Goal: Task Accomplishment & Management: Manage account settings

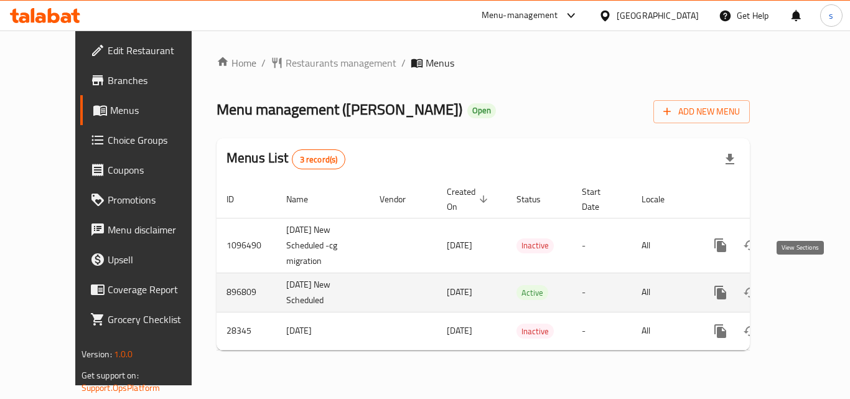
click at [801, 286] on link "enhanced table" at bounding box center [810, 293] width 30 height 30
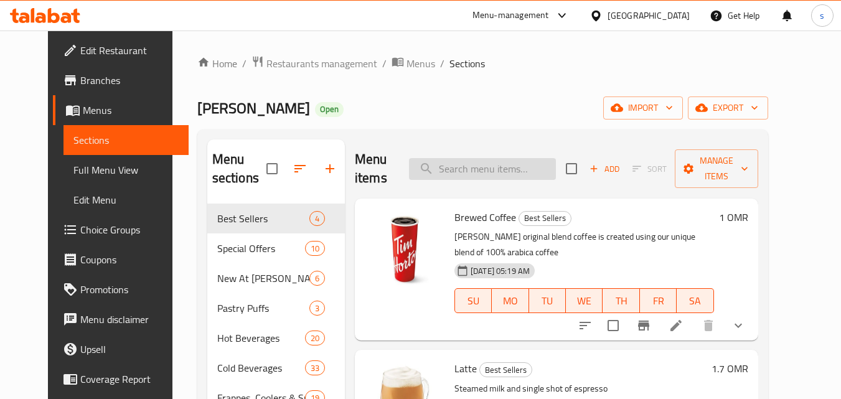
click at [461, 170] on input "search" at bounding box center [482, 169] width 147 height 22
paste input "Pink Grapefruit Cooler"
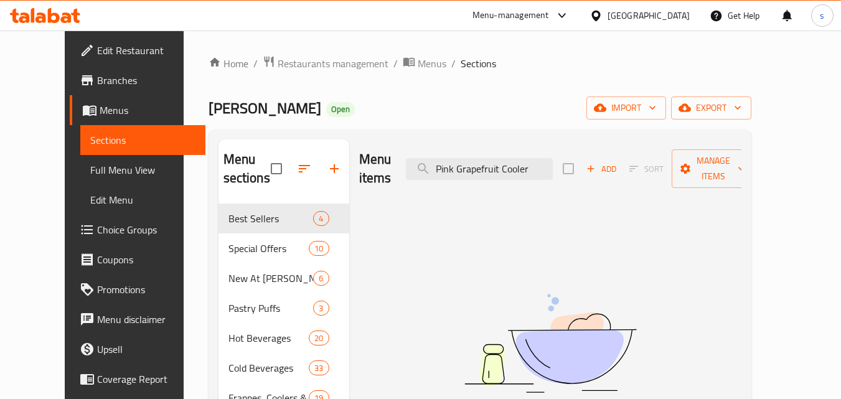
type input "Pink Grapefruit Cooler"
click at [97, 235] on span "Choice Groups" at bounding box center [146, 229] width 98 height 15
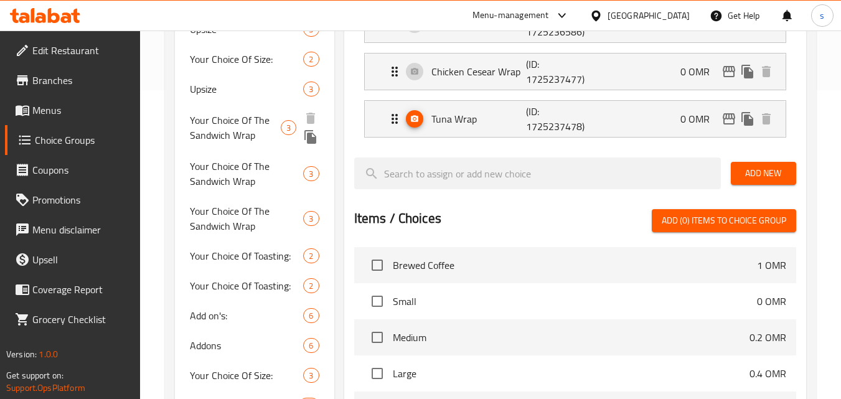
scroll to position [249, 0]
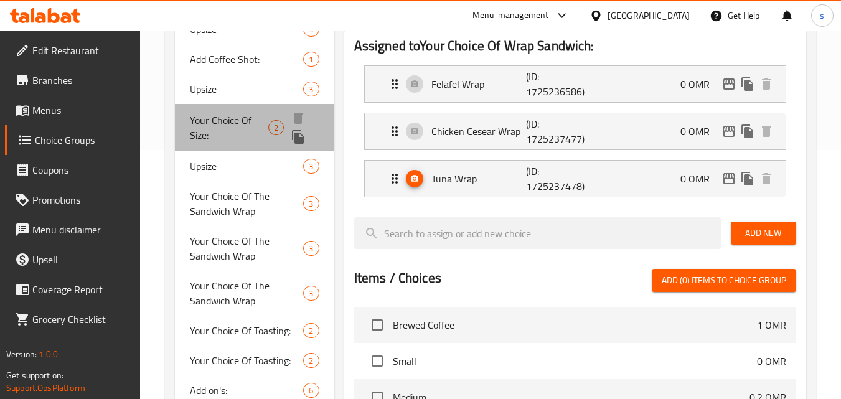
click at [230, 130] on span "Your Choice Of Size:" at bounding box center [229, 128] width 78 height 30
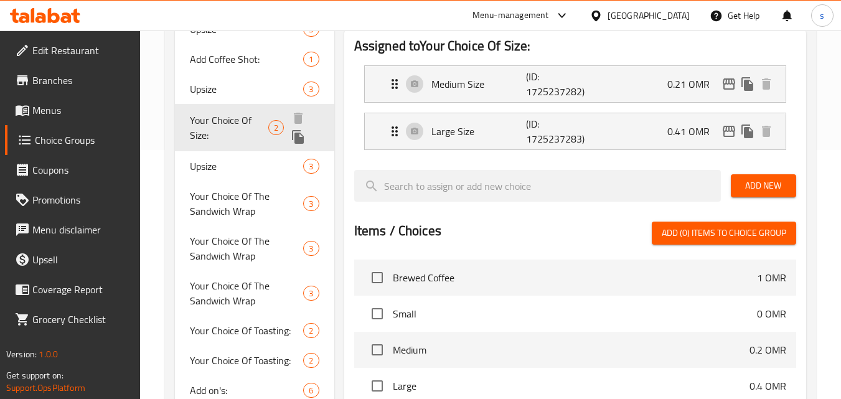
type input "Your Choice Of Size:"
type input "إختيارك من الحجم:"
type input "0"
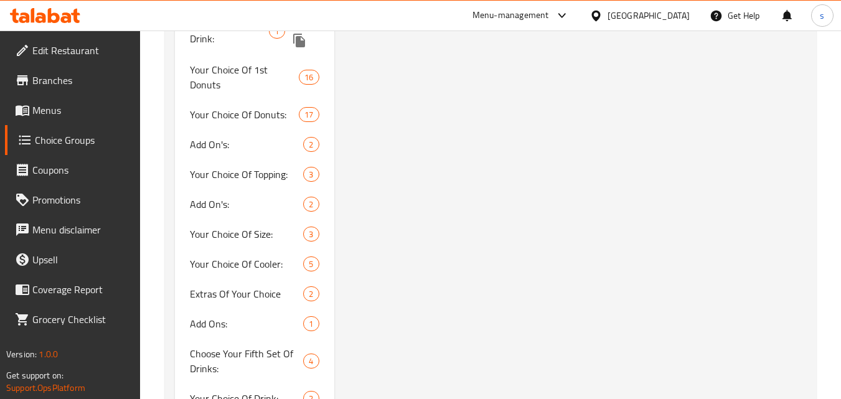
scroll to position [1680, 0]
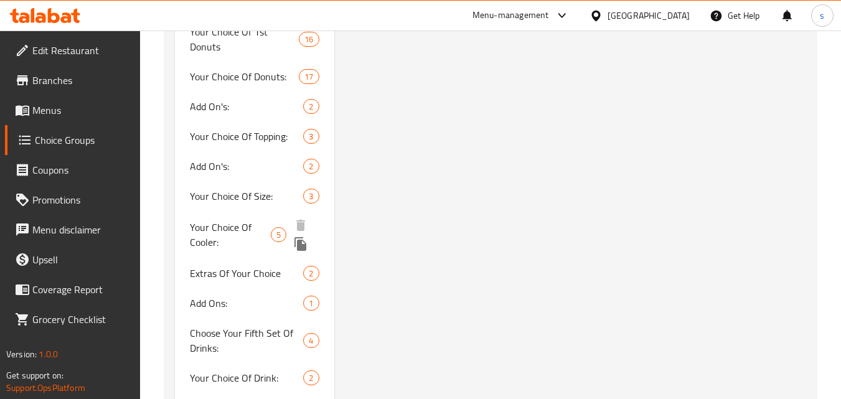
click at [230, 235] on span "Your Choice Of Cooler:" at bounding box center [230, 235] width 81 height 30
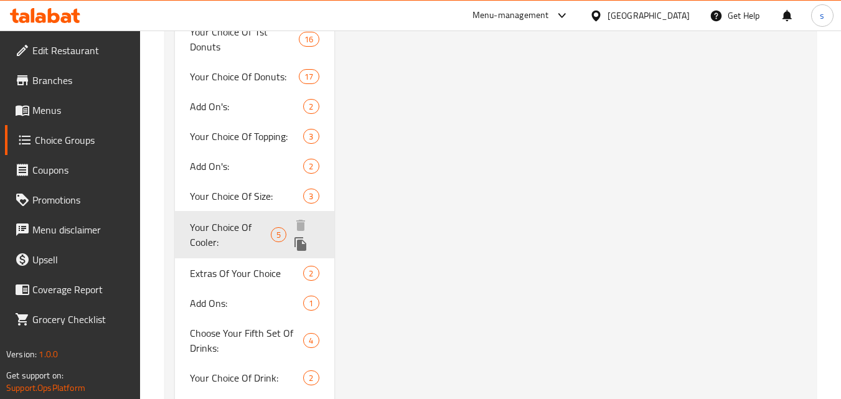
type input "Your Choice Of Cooler:"
type input "اختيارك للمبرد:"
type input "1"
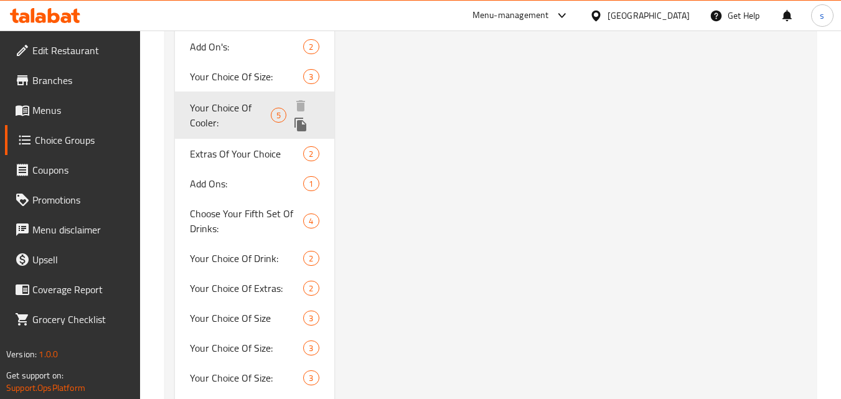
scroll to position [1805, 0]
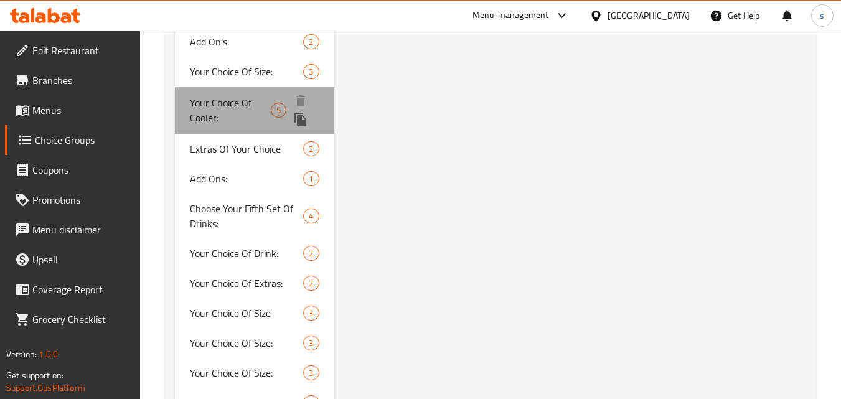
click at [248, 105] on span "Your Choice Of Cooler:" at bounding box center [230, 110] width 81 height 30
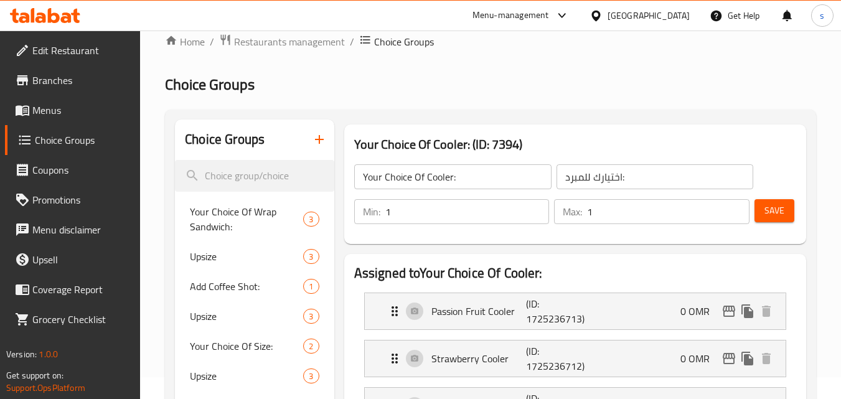
scroll to position [0, 0]
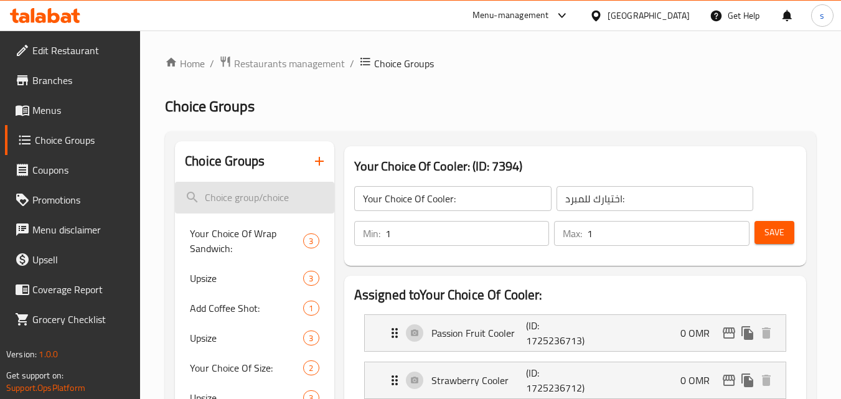
click at [225, 196] on input "search" at bounding box center [254, 198] width 159 height 32
paste input "Your choice of cooler size:"
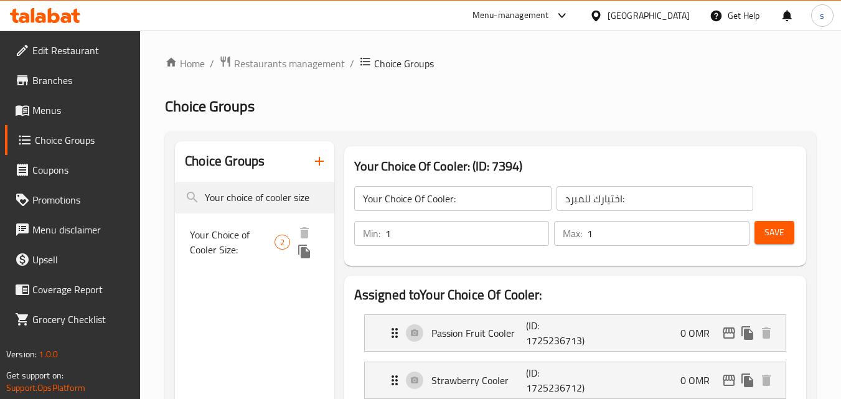
type input "Your choice of cooler size"
click at [239, 248] on span "Your Choice of Cooler Size:" at bounding box center [232, 242] width 85 height 30
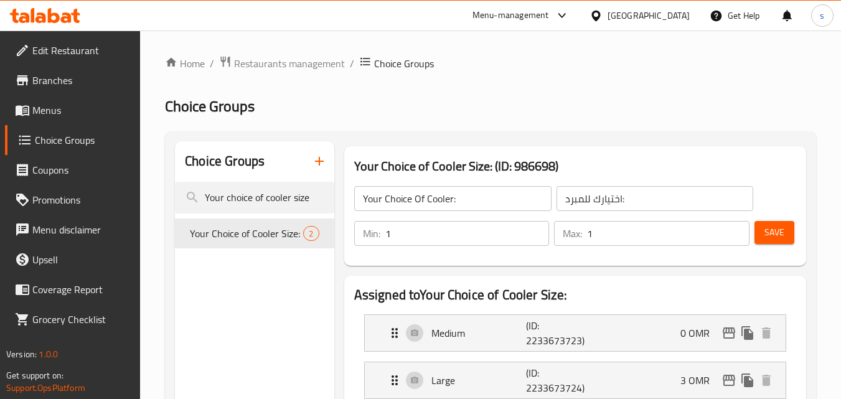
type input "Your Choice of Cooler Size:"
type input "اختيارك لحجم المبرد:"
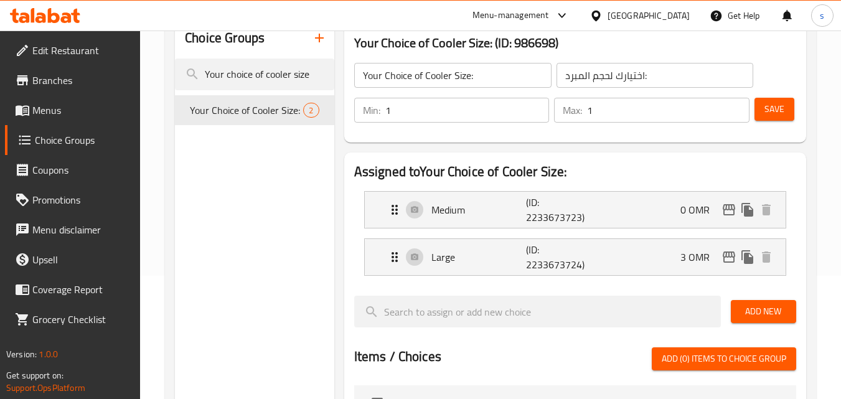
scroll to position [124, 0]
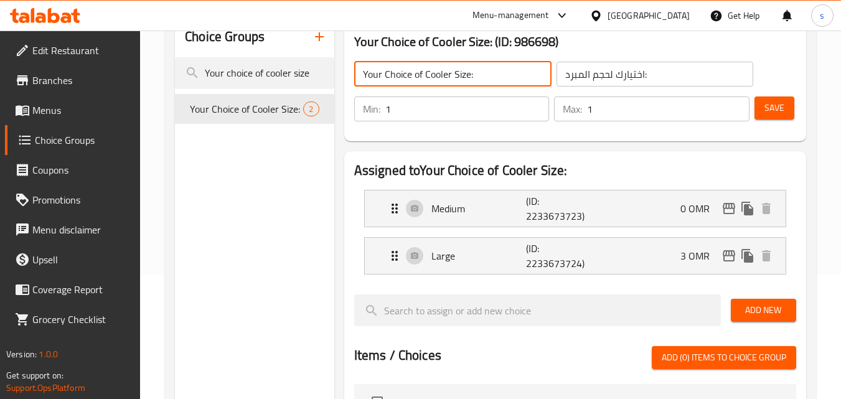
click at [424, 77] on input "Your Choice of Cooler Size:" at bounding box center [452, 74] width 197 height 25
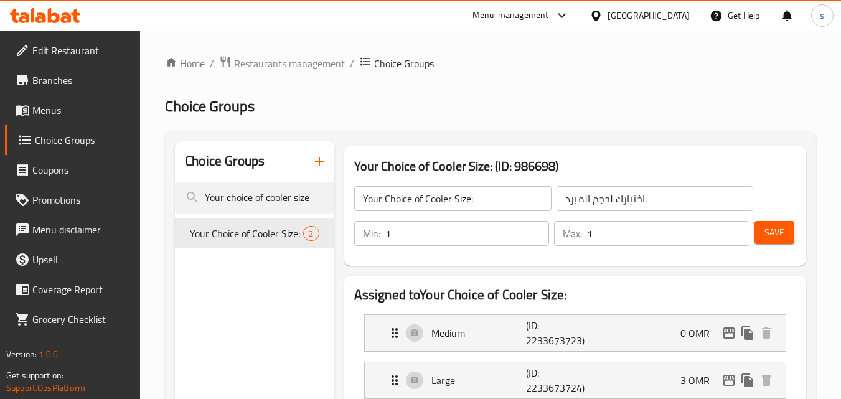
scroll to position [62, 0]
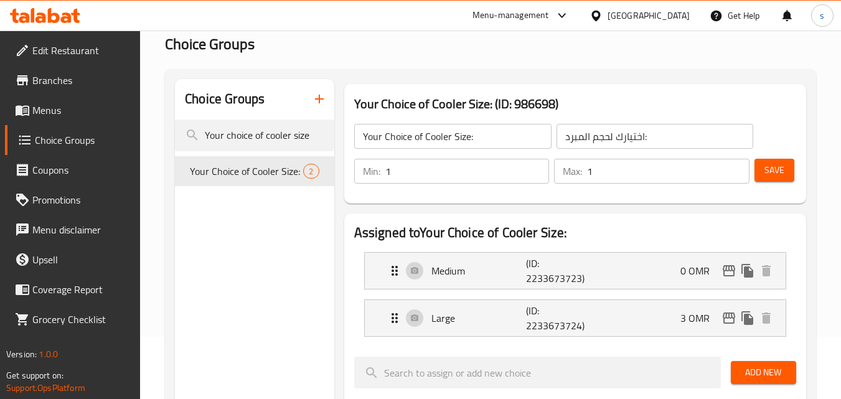
click at [480, 199] on div "Your Choice of Cooler Size: (ID: 986698) Your Choice of Cooler Size: ​ اختيارك …" at bounding box center [575, 143] width 462 height 119
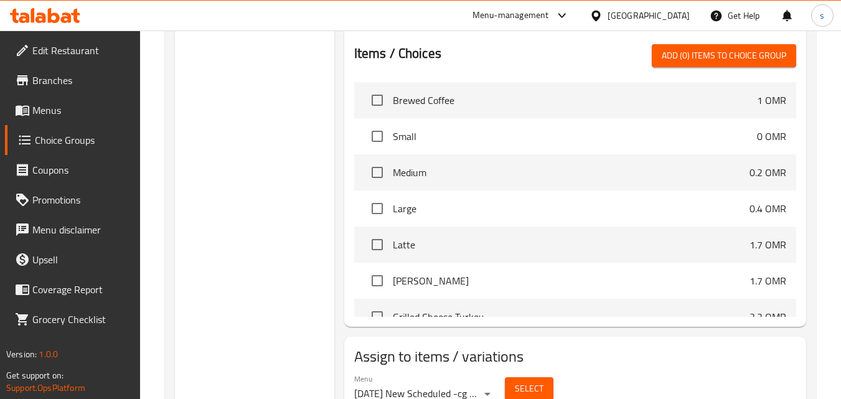
scroll to position [481, 0]
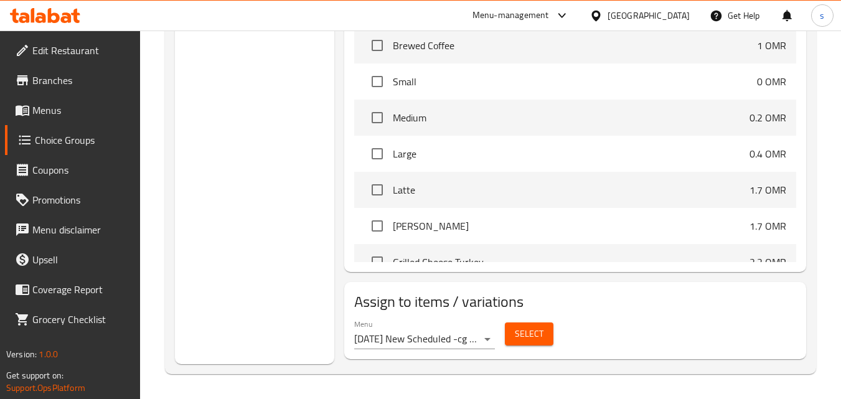
click at [58, 18] on icon at bounding box center [54, 15] width 12 height 15
